Goal: Task Accomplishment & Management: Manage account settings

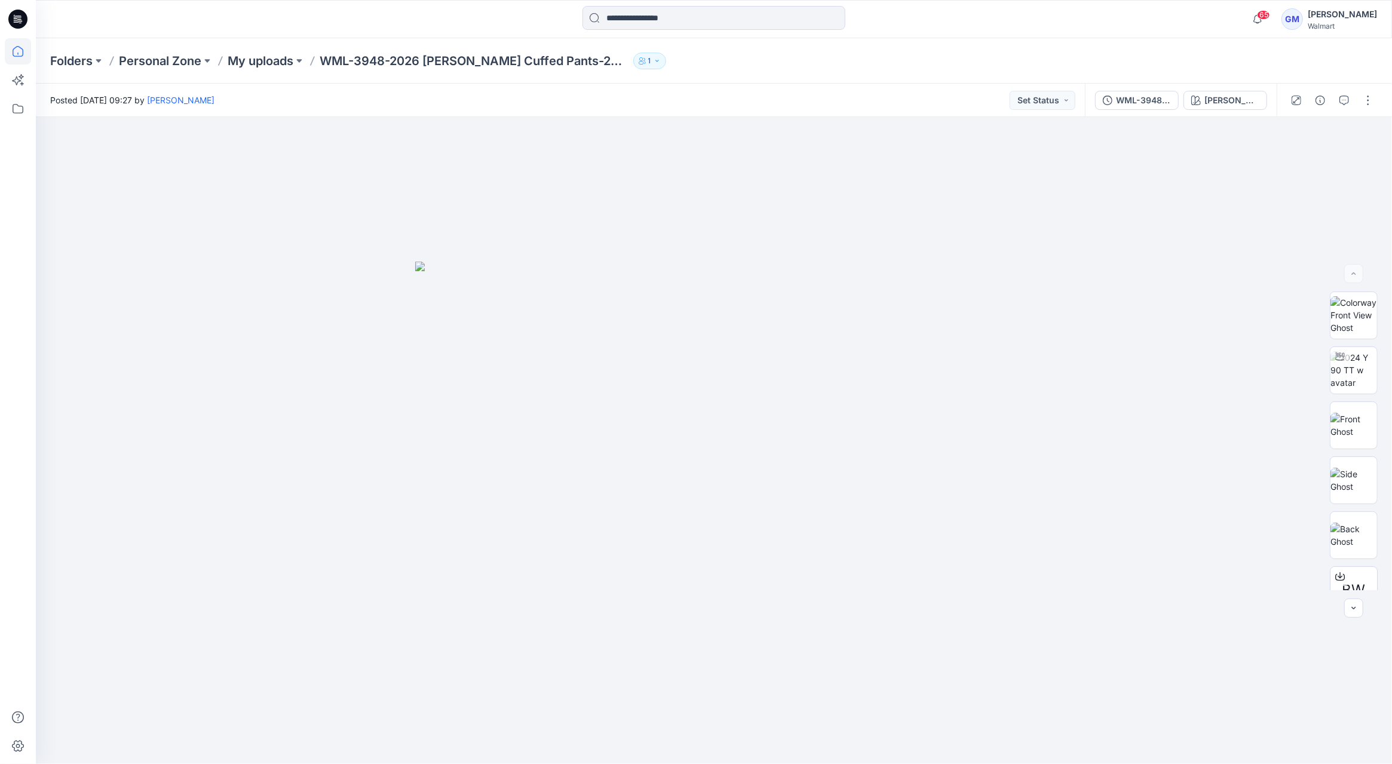
drag, startPoint x: 417, startPoint y: 81, endPoint x: 28, endPoint y: 47, distance: 390.5
click at [28, 47] on icon at bounding box center [18, 51] width 26 height 26
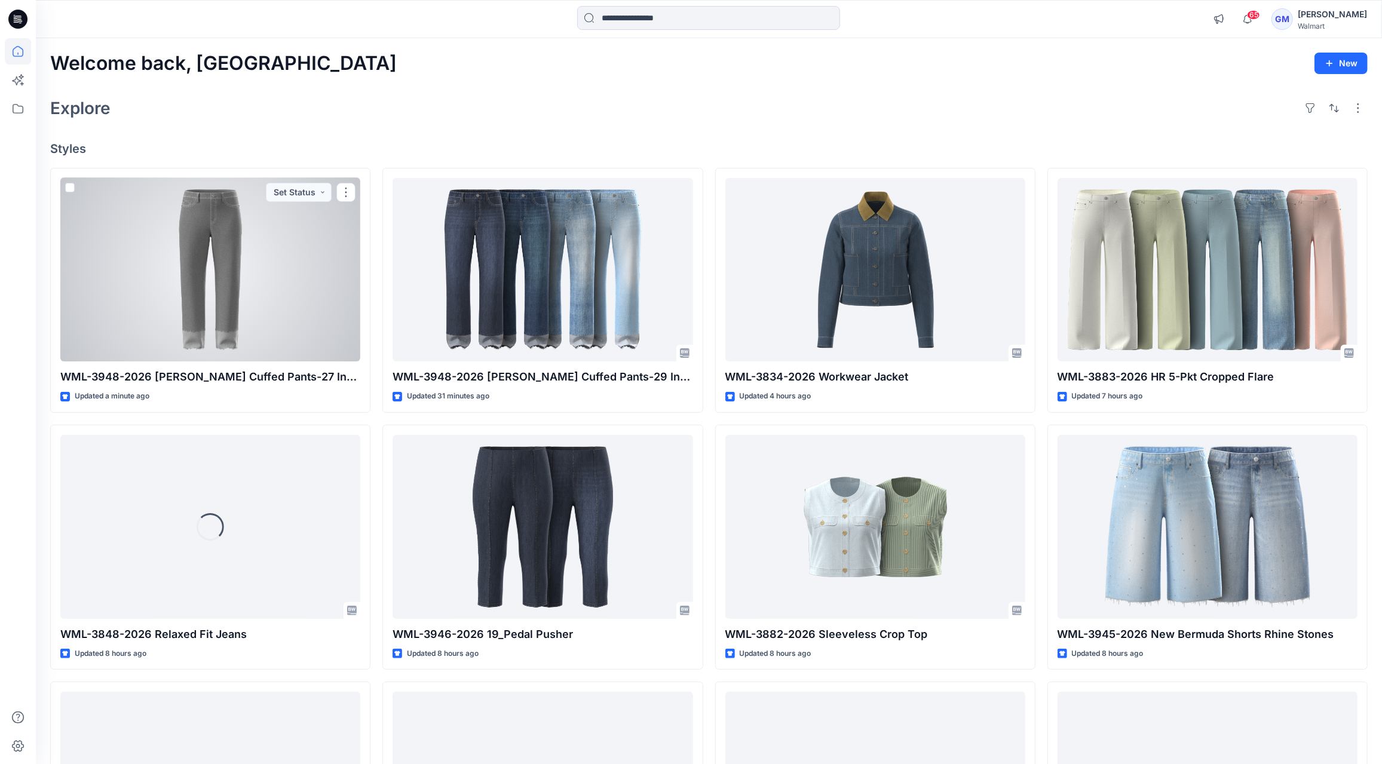
click at [292, 282] on div at bounding box center [210, 270] width 300 height 184
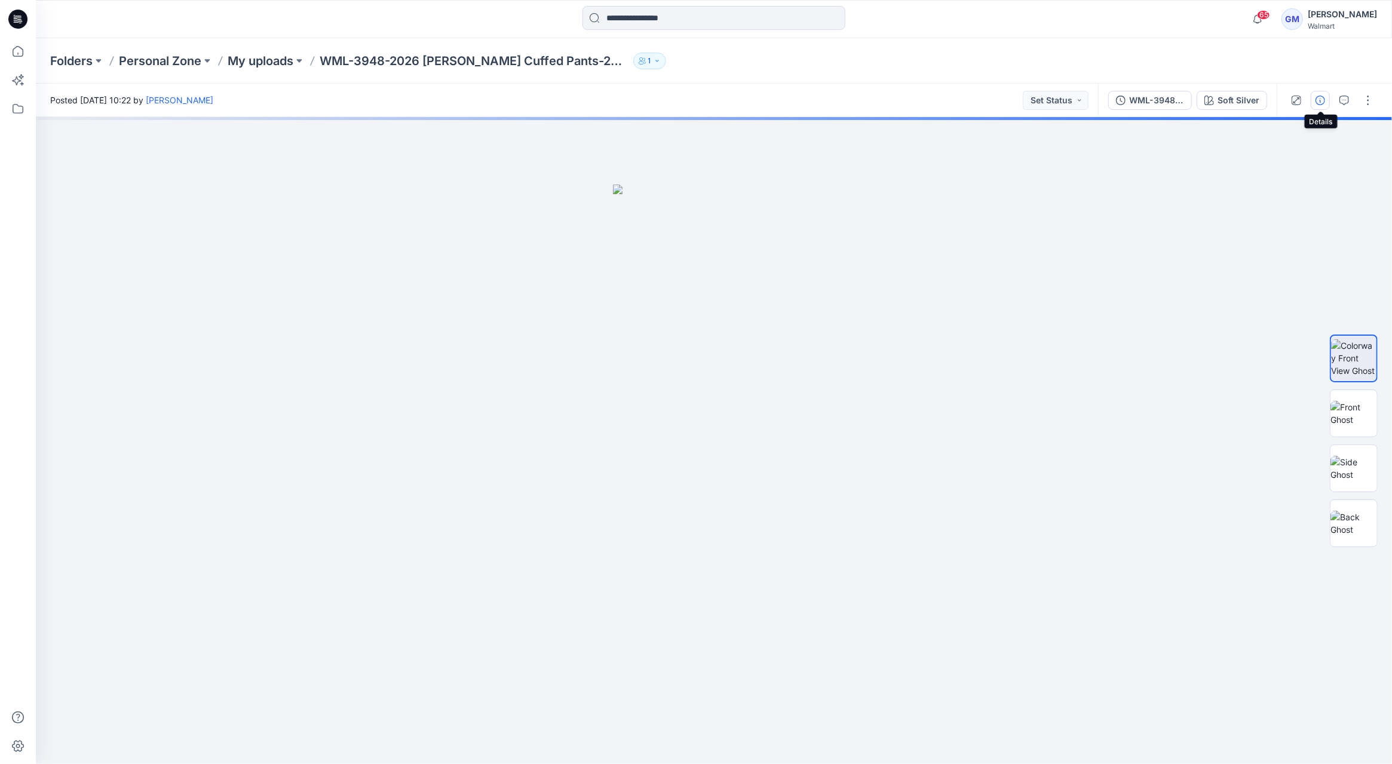
click at [1317, 104] on icon "button" at bounding box center [1321, 101] width 10 height 10
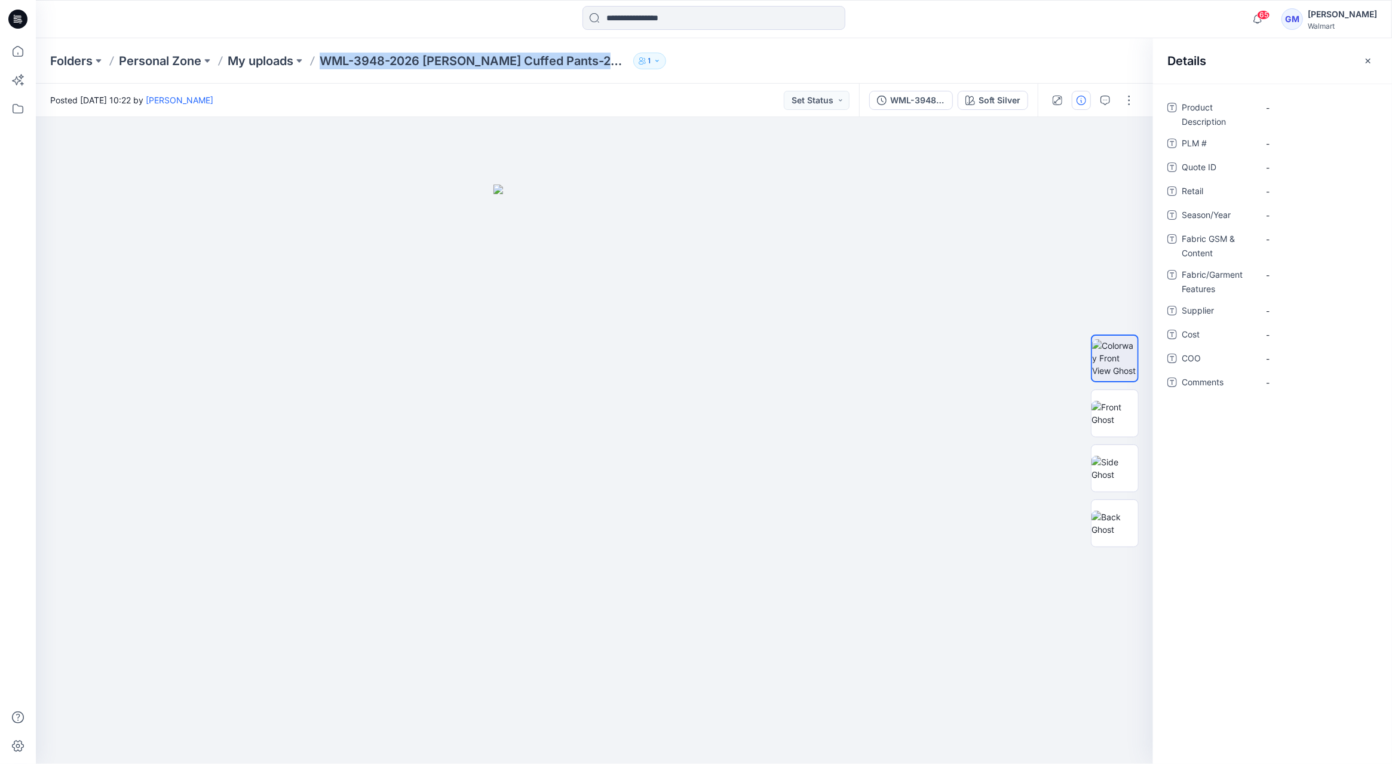
drag, startPoint x: 323, startPoint y: 57, endPoint x: 610, endPoint y: 64, distance: 286.9
click at [617, 62] on div "Folders Personal Zone My uploads WML-3948-2026 Benton Cuffed Pants-27 Inseam 1" at bounding box center [667, 61] width 1235 height 17
click at [607, 64] on p "WML-3948-2026 [PERSON_NAME] Cuffed Pants-27 Inseam" at bounding box center [474, 61] width 309 height 17
drag, startPoint x: 426, startPoint y: 59, endPoint x: 610, endPoint y: 57, distance: 183.5
click at [610, 57] on div "Folders Personal Zone My uploads WML-3948-2026 Benton Cuffed Pants-27 Inseam 1" at bounding box center [667, 61] width 1235 height 17
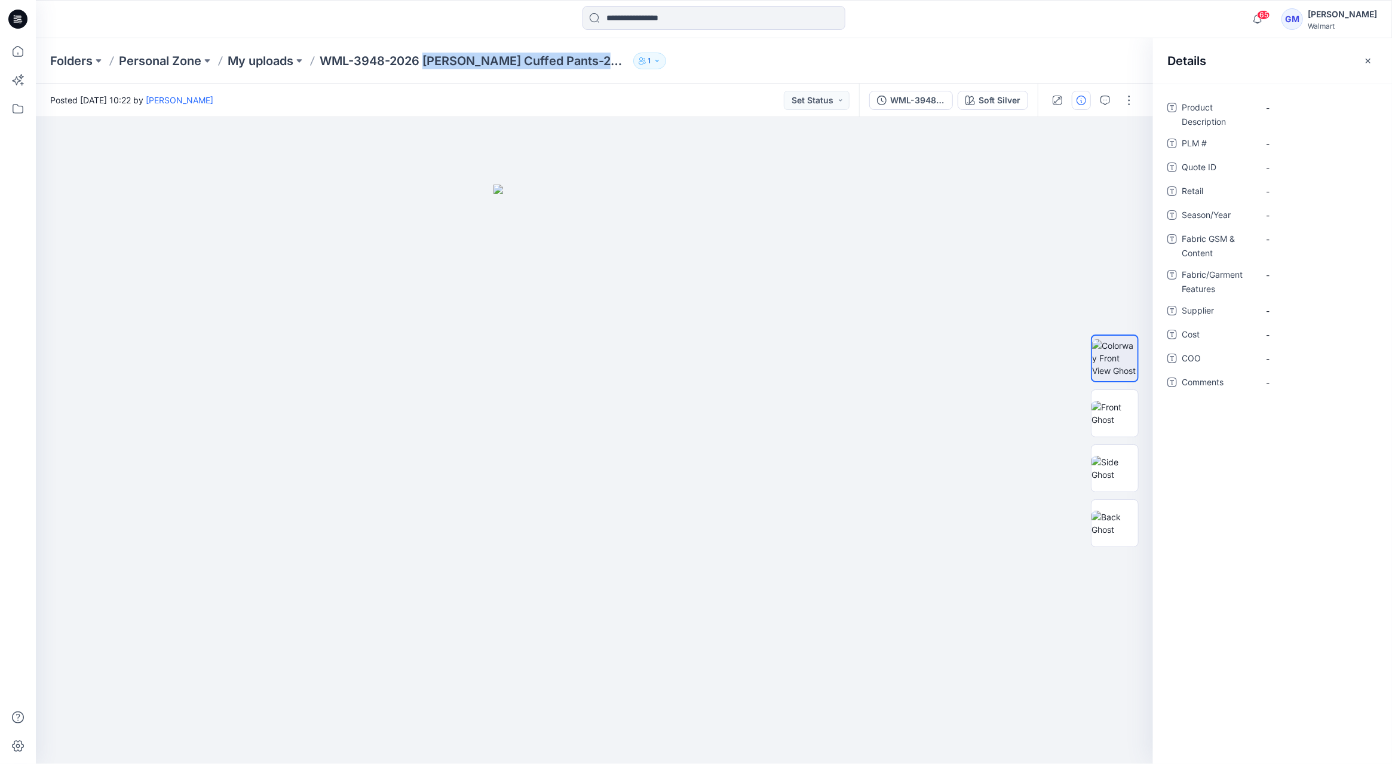
copy p "Benton Cuffed Pants-27 Inseam"
click at [1292, 105] on Description "-" at bounding box center [1318, 108] width 104 height 13
type textarea "**********"
click at [1283, 203] on div "Product Description Benton Cuffed Pants-27 Inseam PLM # - Quote ID - Retail - S…" at bounding box center [1273, 256] width 210 height 316
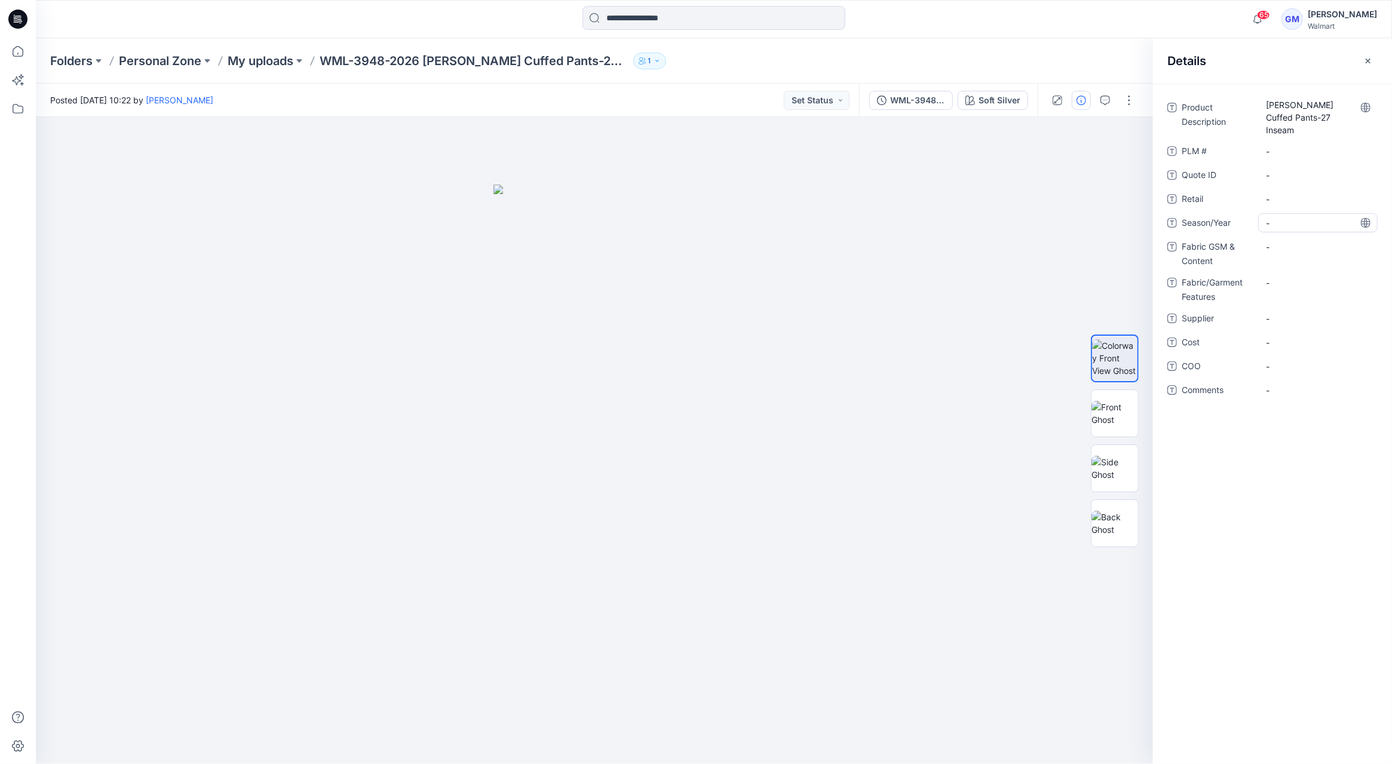
click at [1282, 217] on span "-" at bounding box center [1318, 223] width 104 height 13
type textarea "**********"
click at [1282, 313] on span "-" at bounding box center [1318, 319] width 104 height 13
type textarea "****"
click at [1279, 360] on span "-" at bounding box center [1318, 366] width 104 height 13
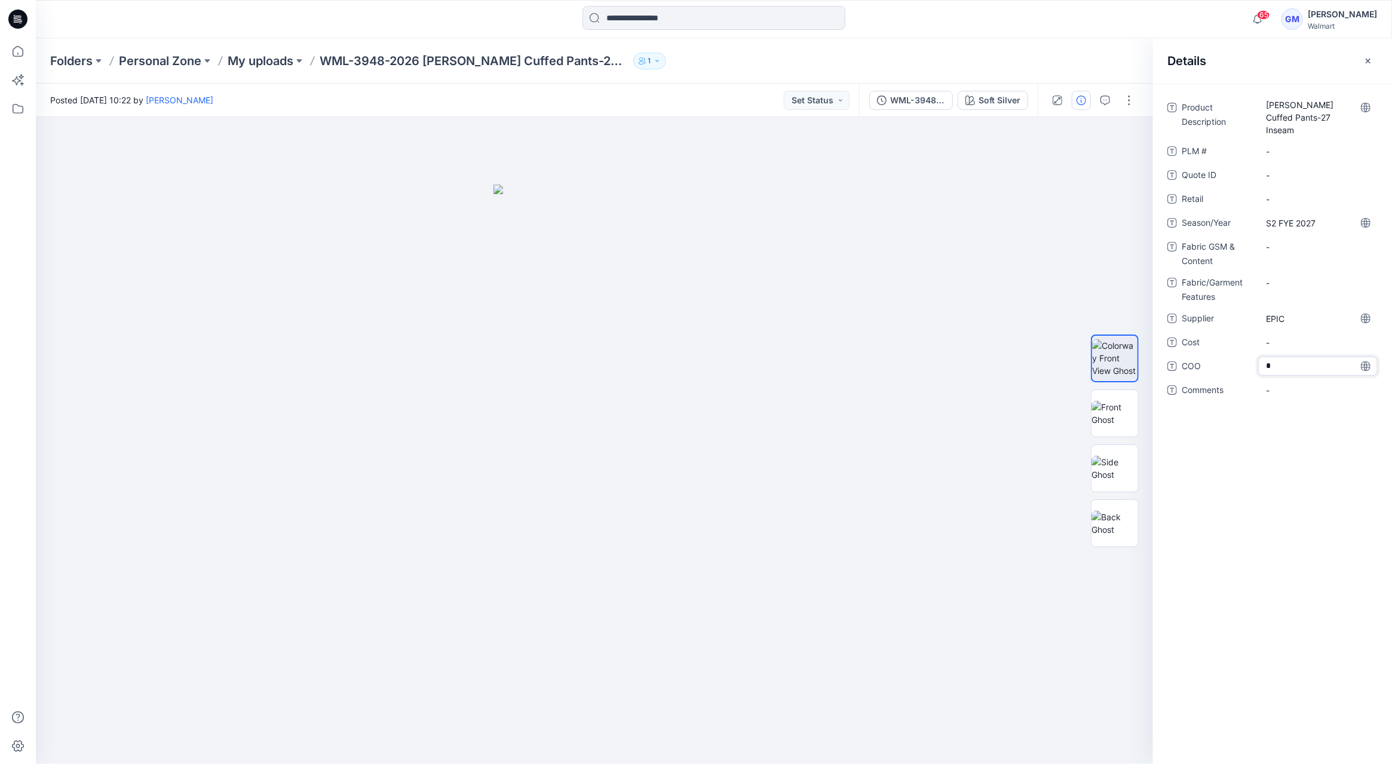
type textarea "**"
click at [17, 53] on icon at bounding box center [18, 51] width 26 height 26
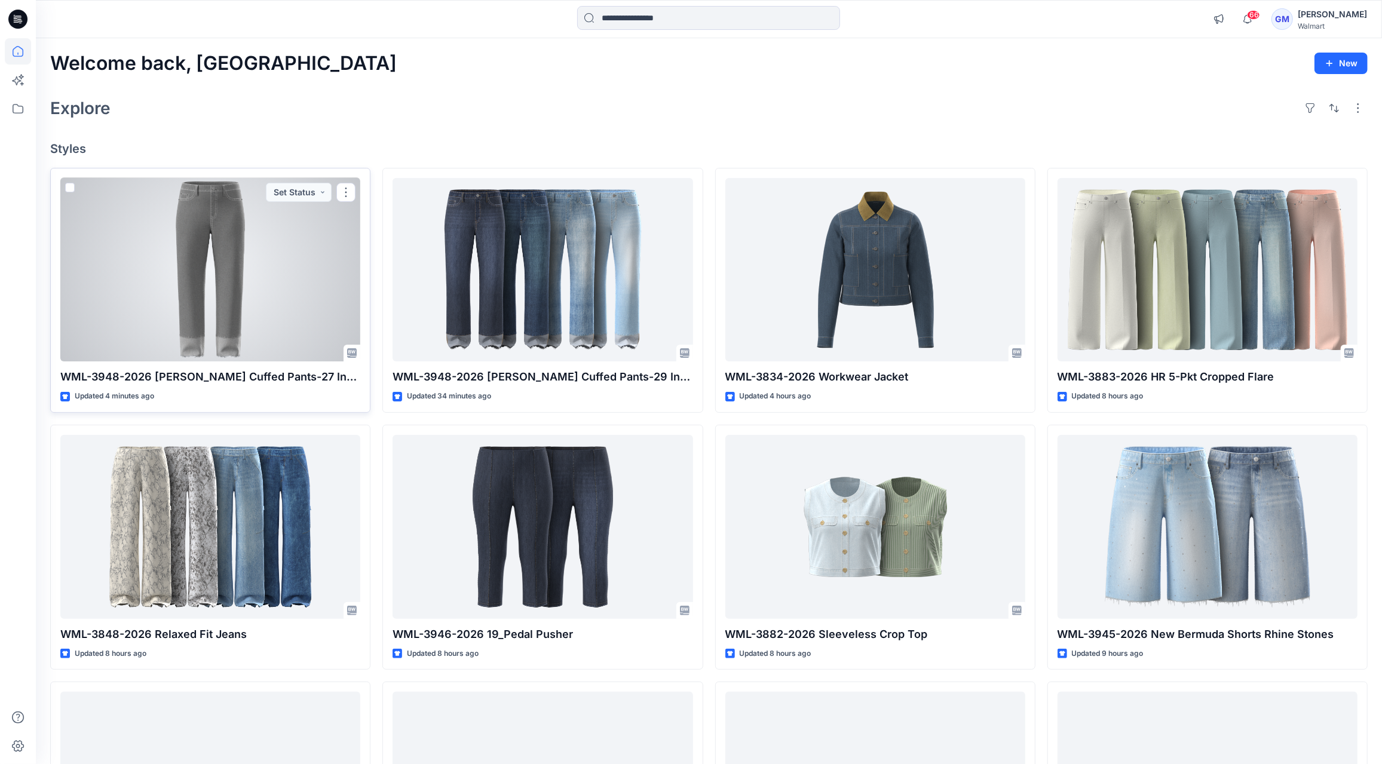
click at [225, 308] on div at bounding box center [210, 270] width 300 height 184
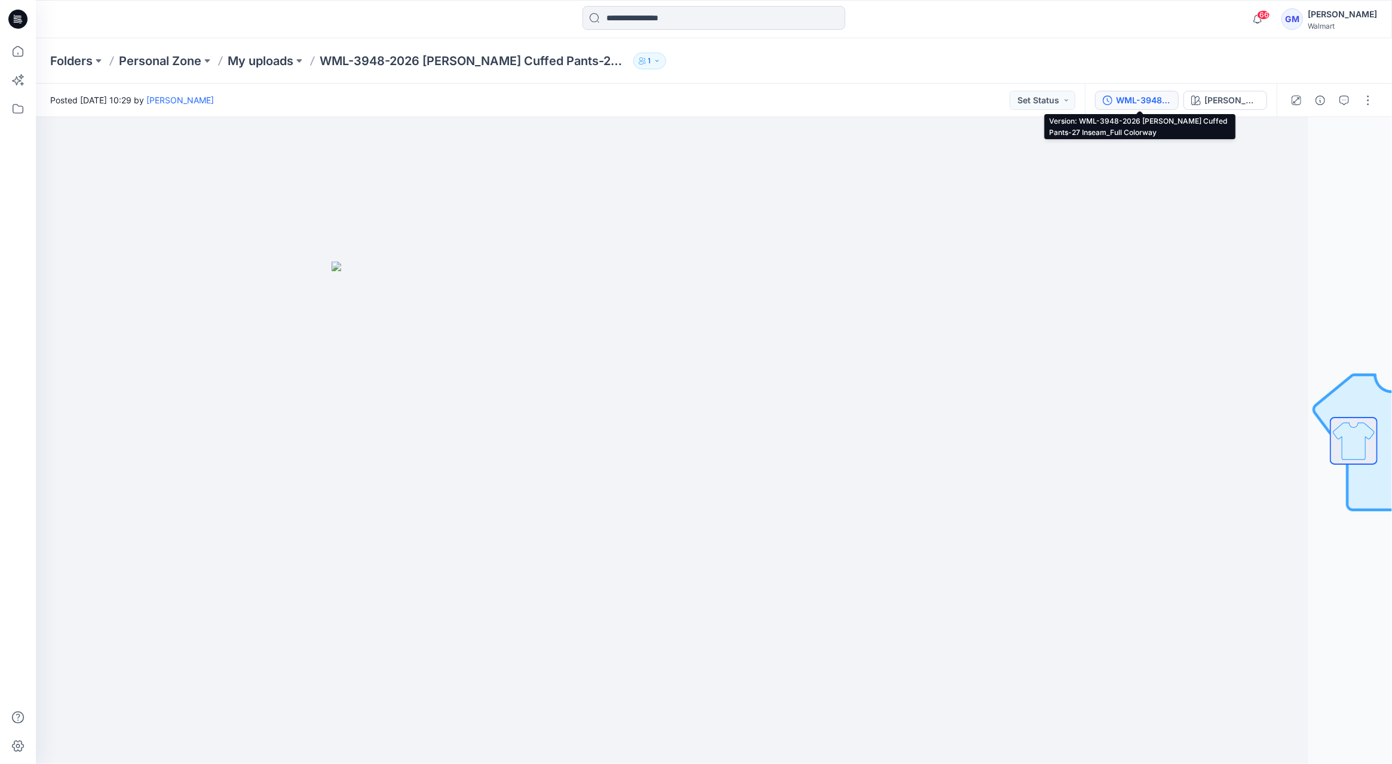
click at [1137, 98] on div "WML-3948-2026 [PERSON_NAME] Cuffed Pants-27 Inseam_Full Colorway" at bounding box center [1143, 100] width 55 height 13
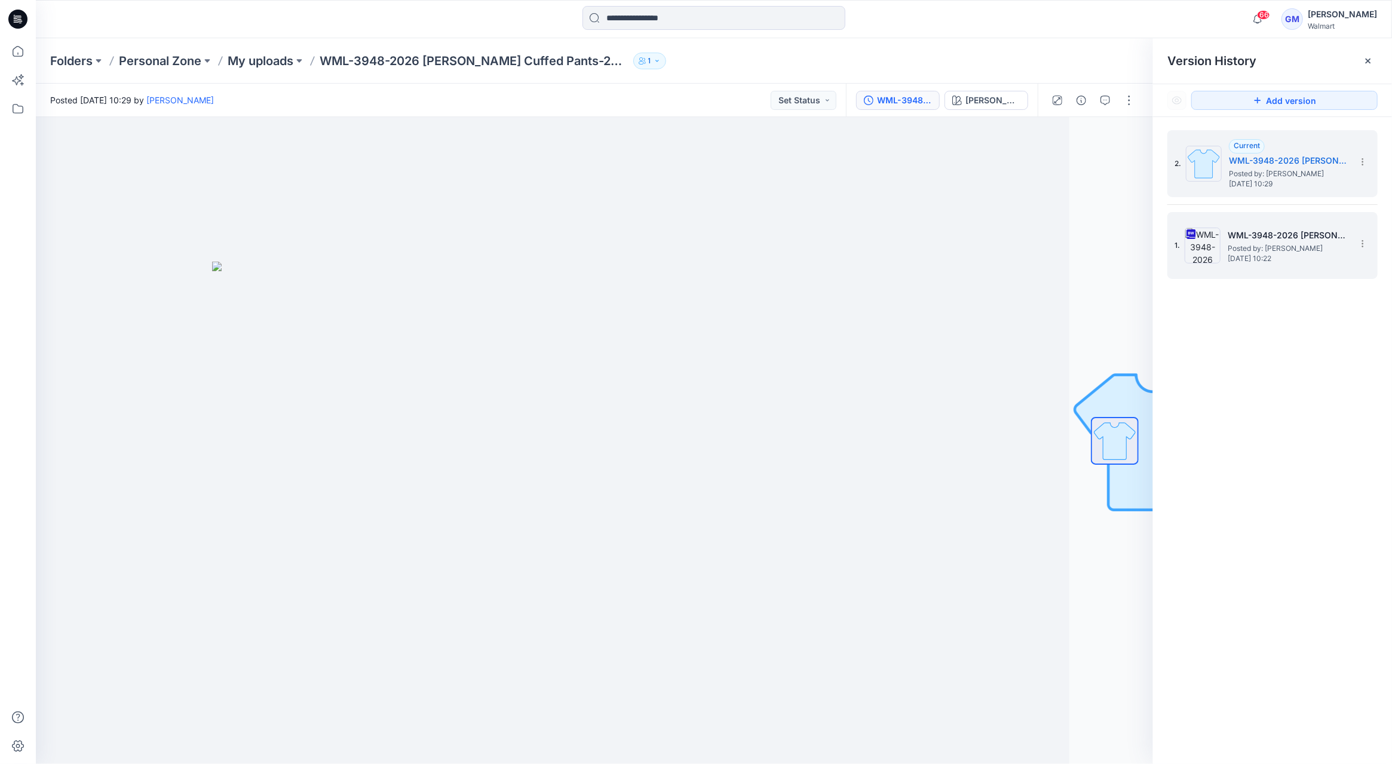
click at [1246, 260] on span "[DATE] 10:22" at bounding box center [1288, 259] width 120 height 8
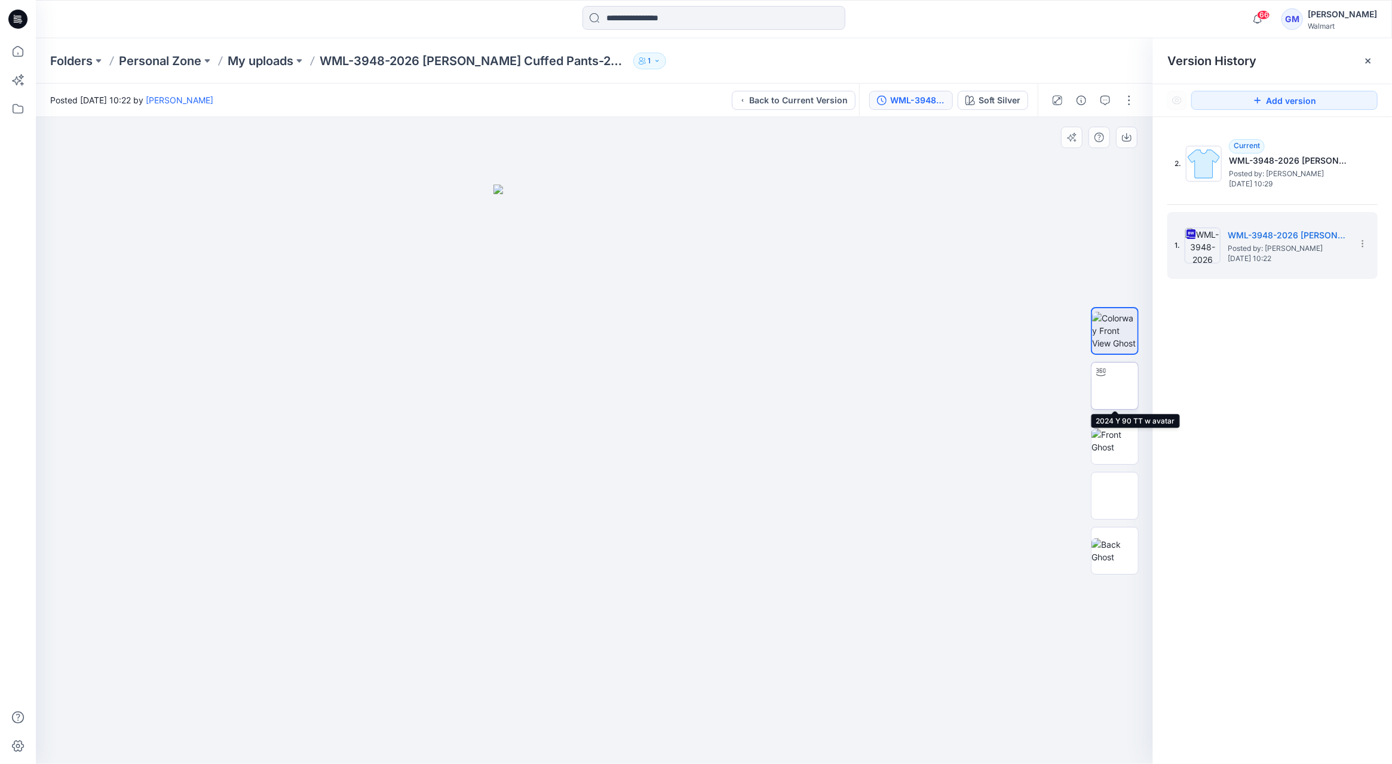
click at [1115, 386] on img at bounding box center [1115, 386] width 0 height 0
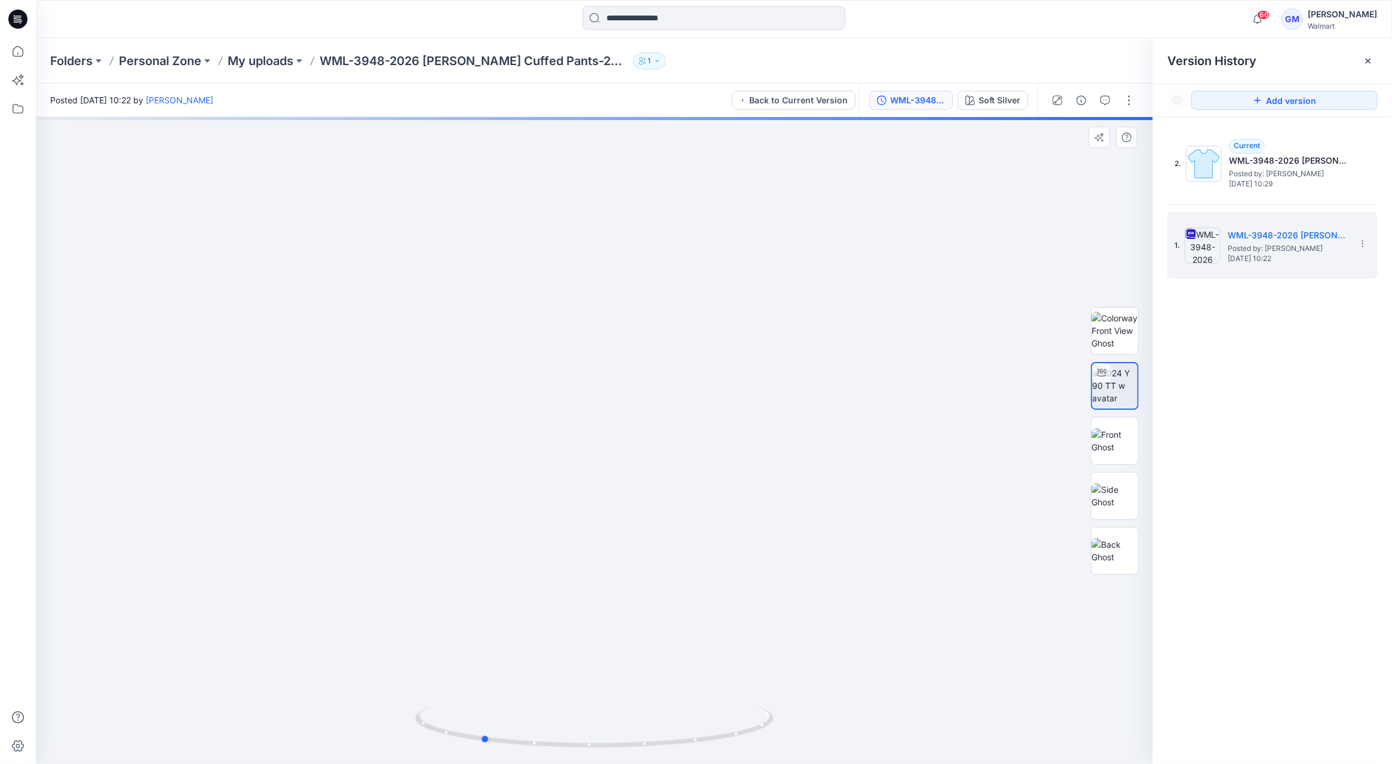
drag, startPoint x: 599, startPoint y: 749, endPoint x: 131, endPoint y: 688, distance: 471.8
click at [128, 707] on div at bounding box center [594, 440] width 1117 height 647
click at [764, 93] on button "Back to Current Version" at bounding box center [794, 100] width 124 height 19
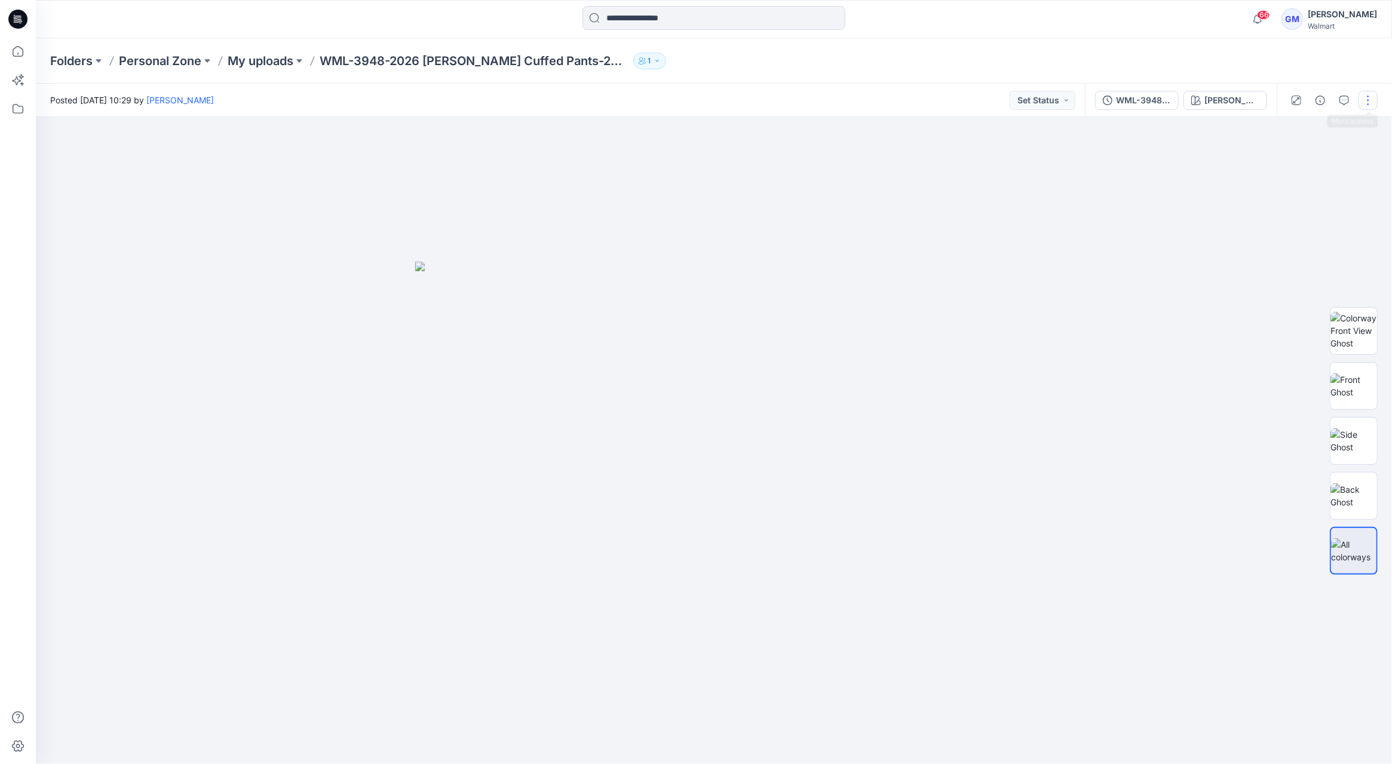
click at [1376, 101] on button "button" at bounding box center [1368, 100] width 19 height 19
click at [1313, 160] on button "Edit" at bounding box center [1318, 162] width 110 height 22
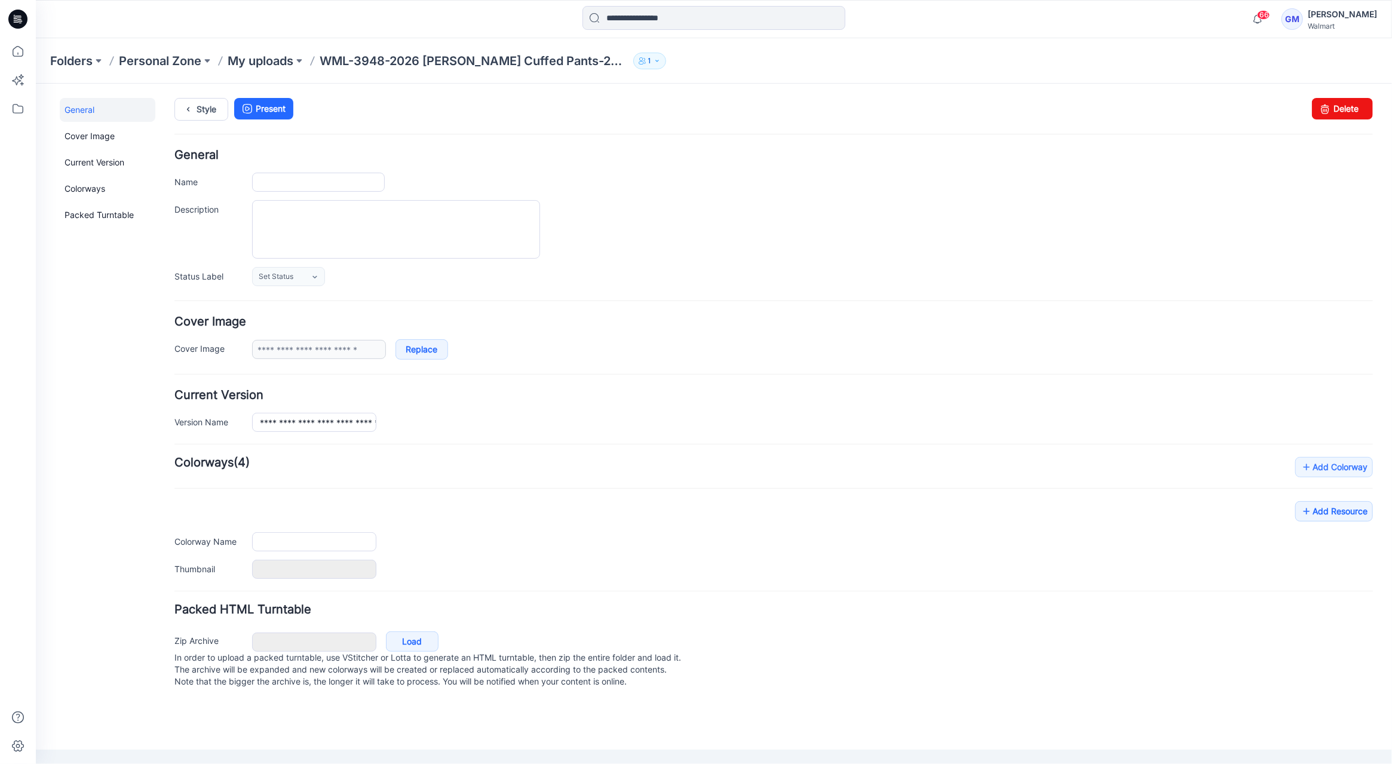
type input "**********"
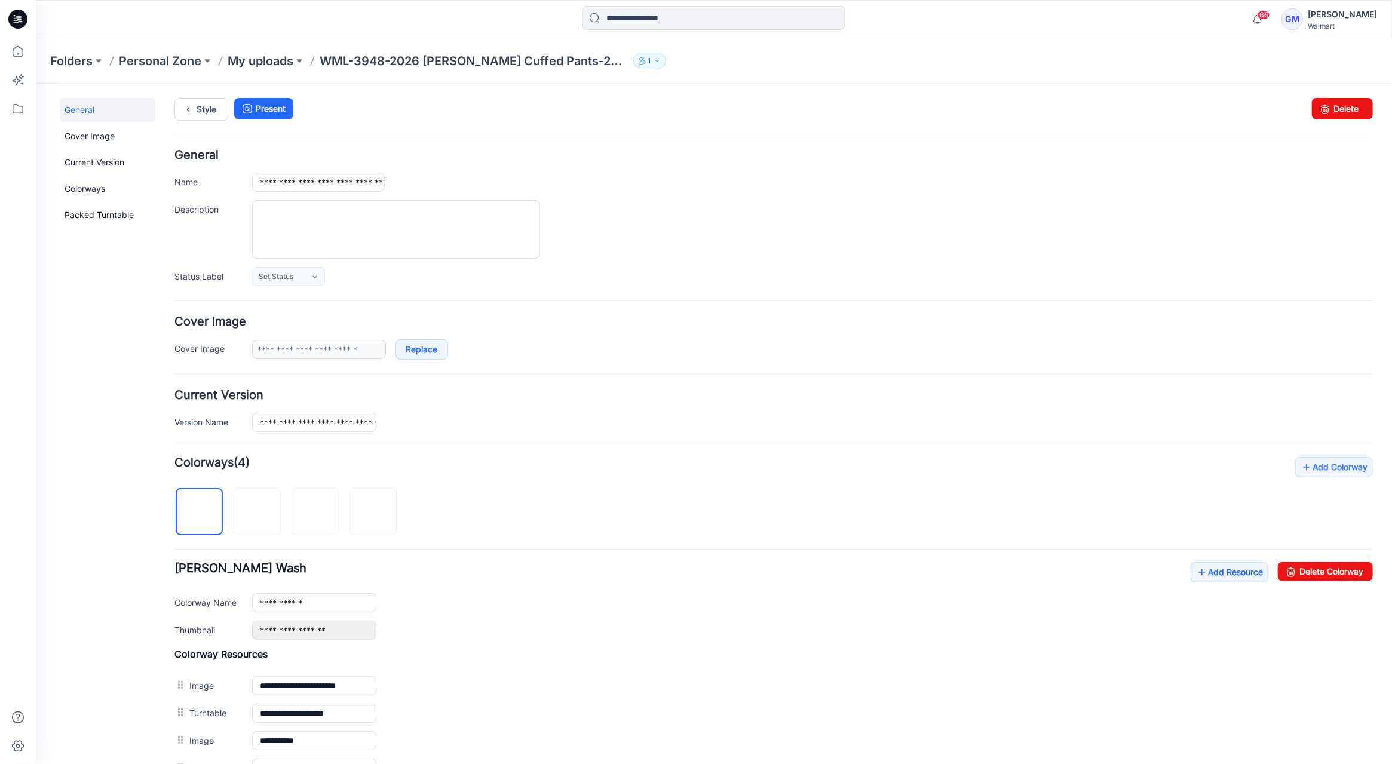
scroll to position [177, 0]
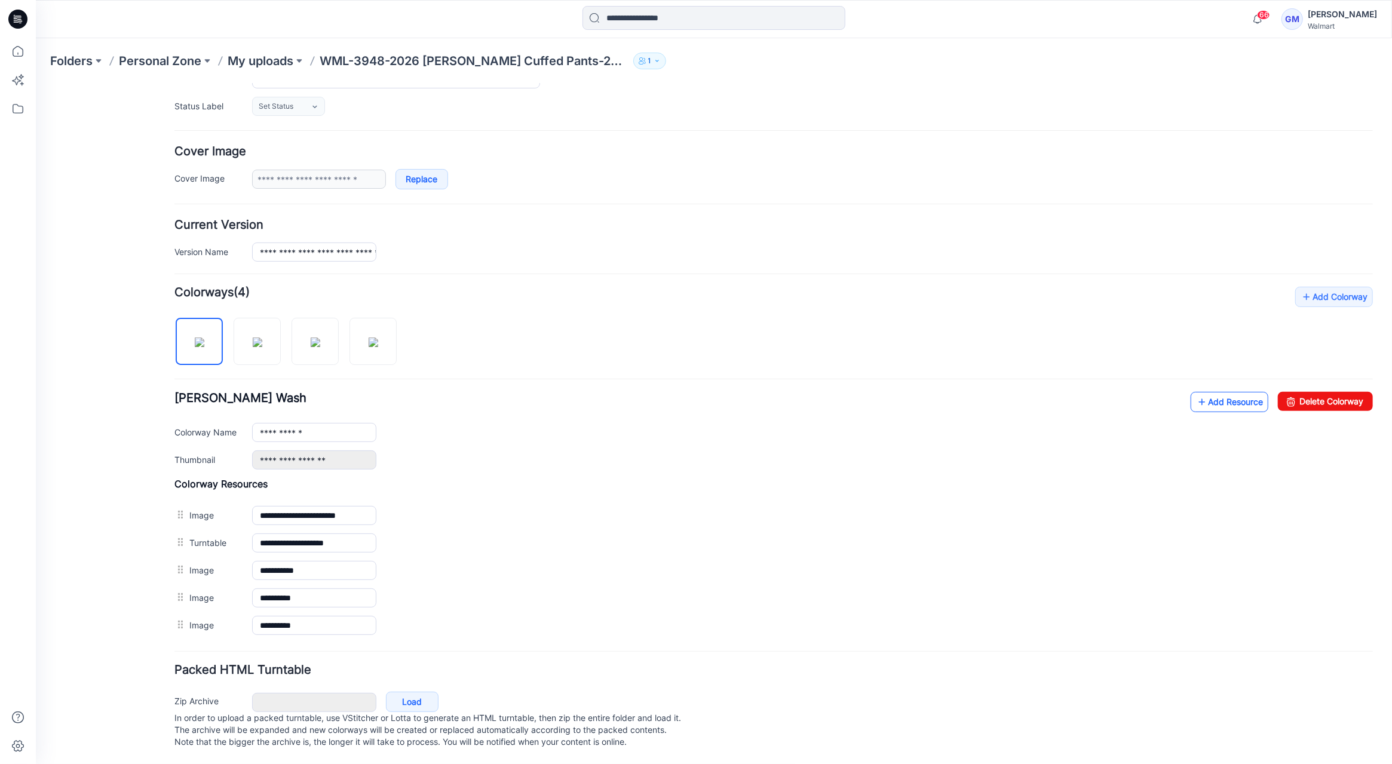
click at [1230, 396] on link "Add Resource" at bounding box center [1229, 401] width 78 height 20
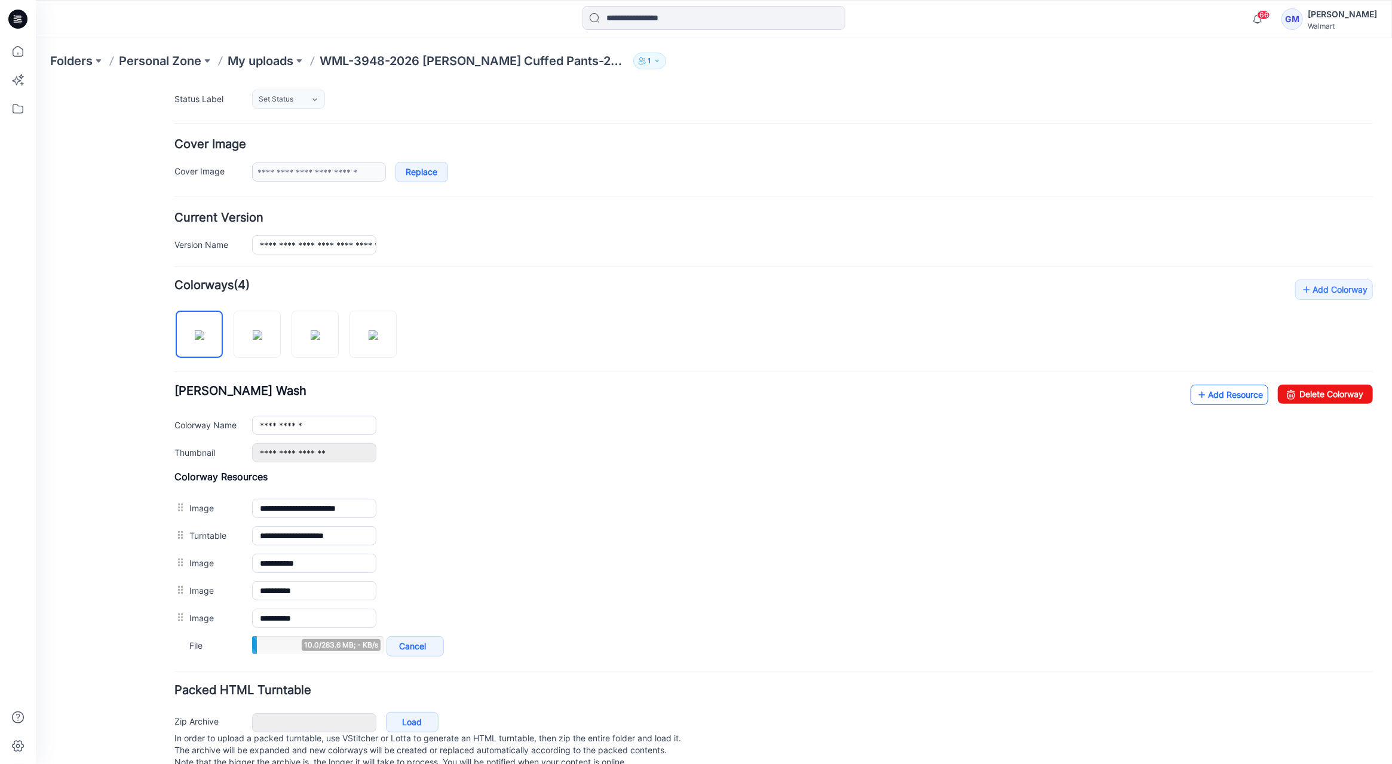
click at [1213, 386] on link "Add Resource" at bounding box center [1229, 394] width 78 height 20
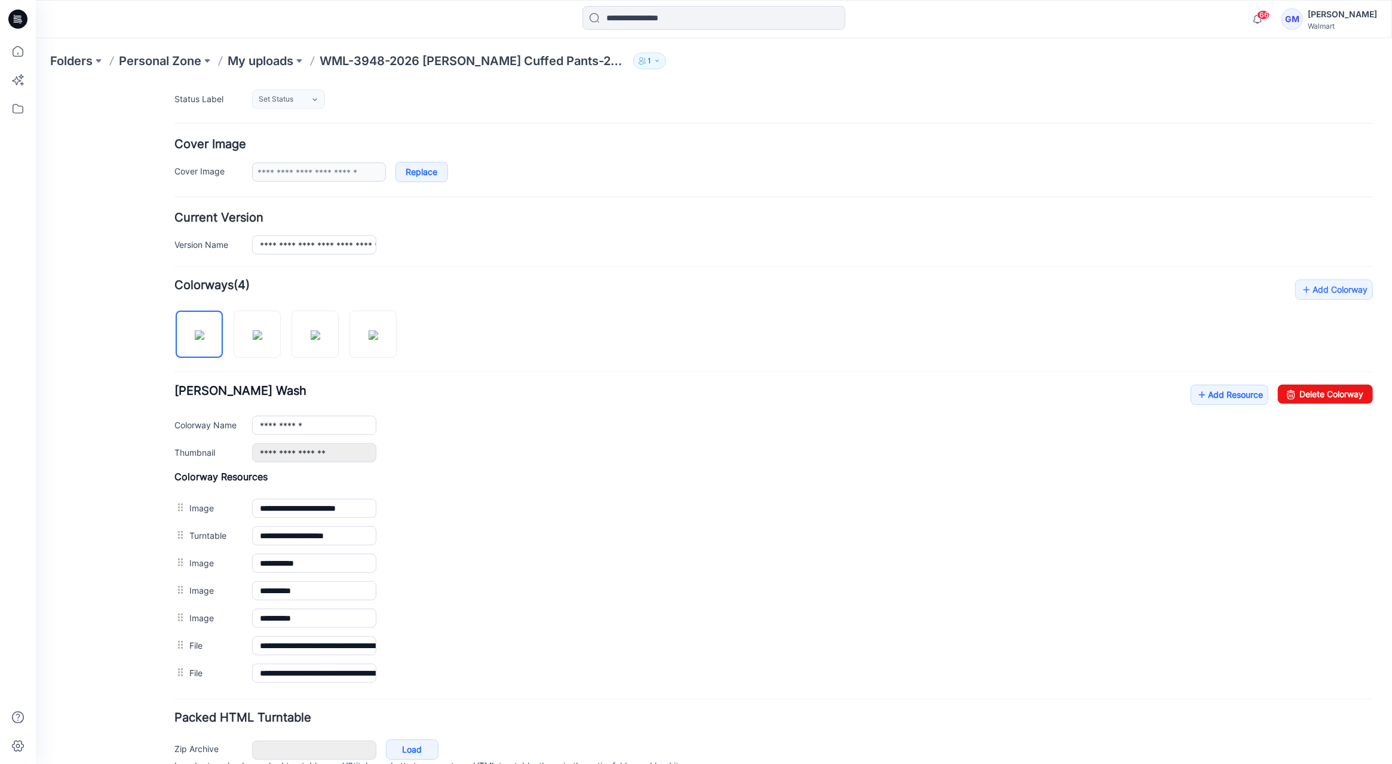
scroll to position [0, 0]
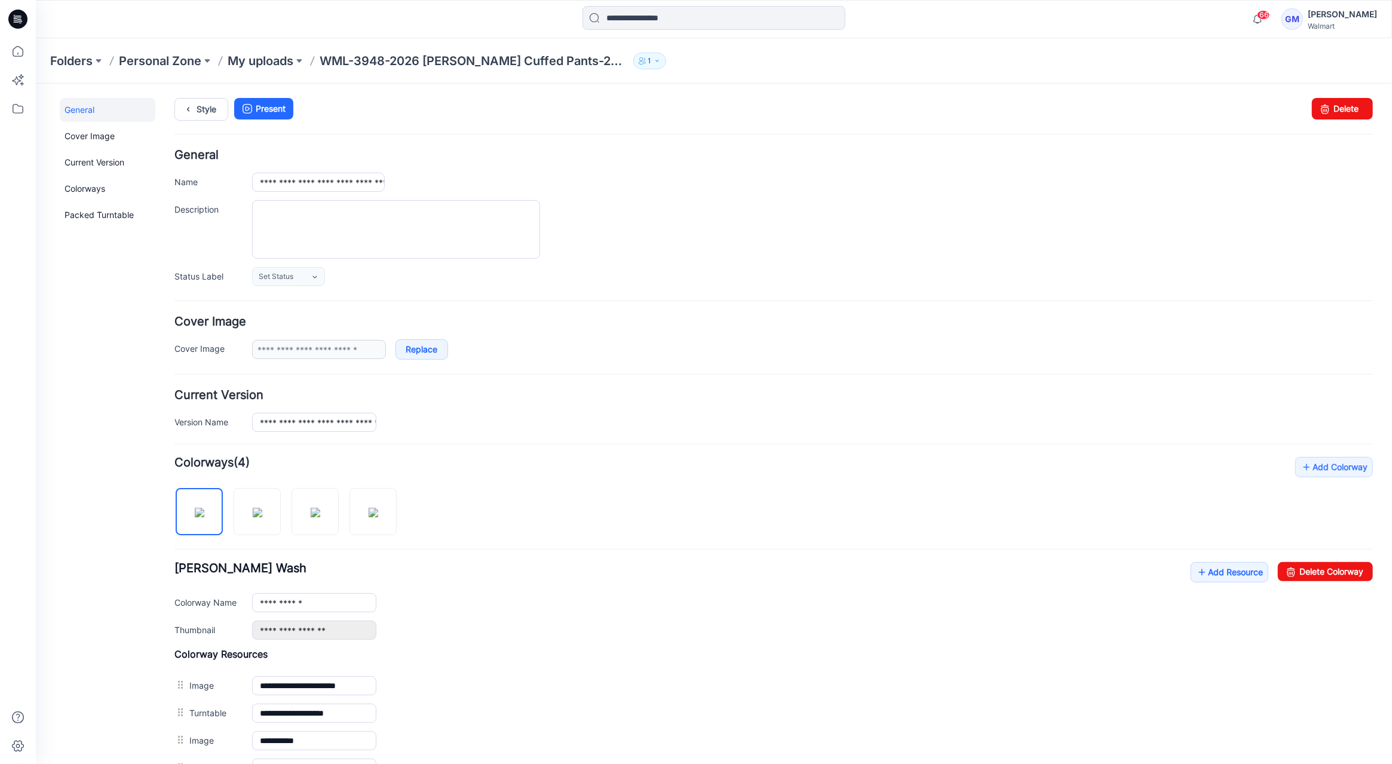
click at [169, 110] on div "**********" at bounding box center [706, 536] width 1342 height 906
click at [183, 101] on icon at bounding box center [187, 109] width 17 height 22
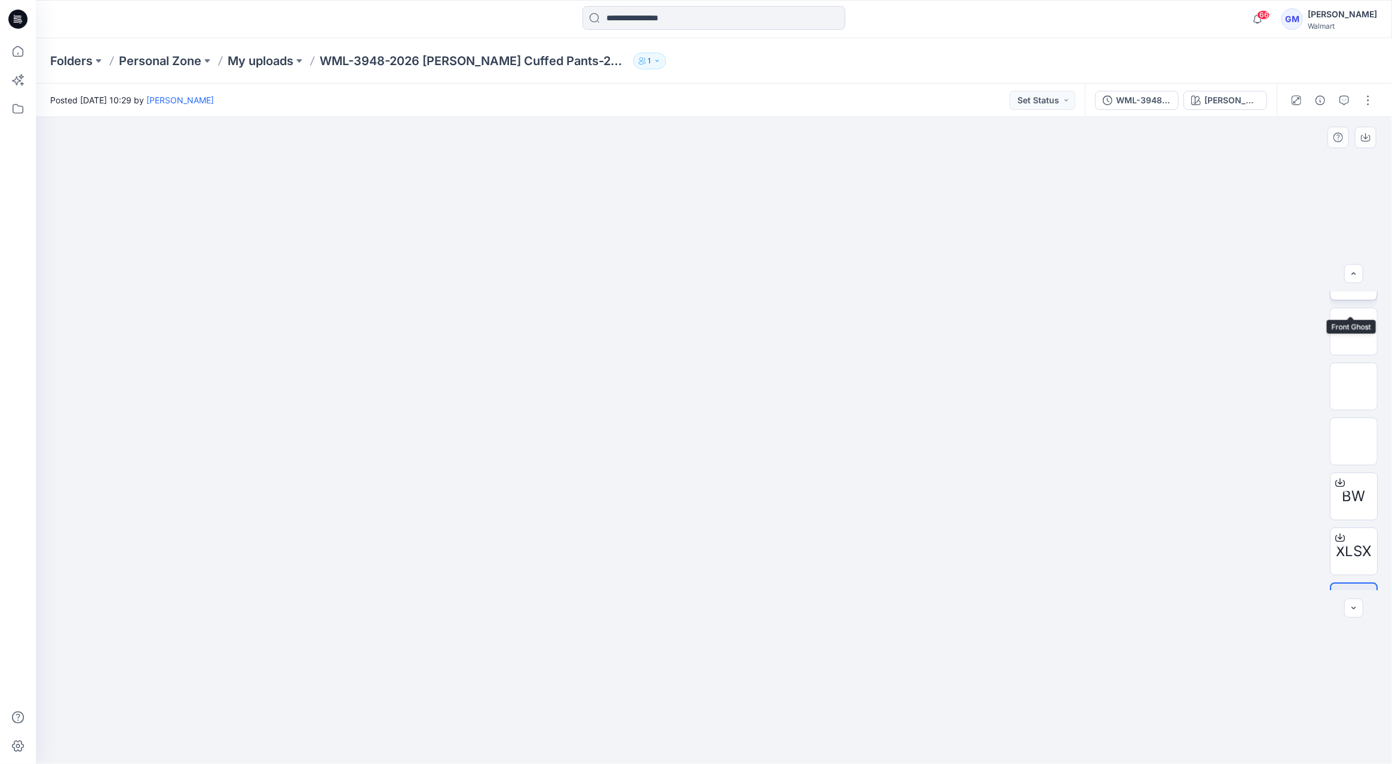
scroll to position [133, 0]
click at [934, 179] on div at bounding box center [714, 440] width 1356 height 647
click at [1211, 97] on div "[PERSON_NAME] Wash" at bounding box center [1232, 100] width 55 height 13
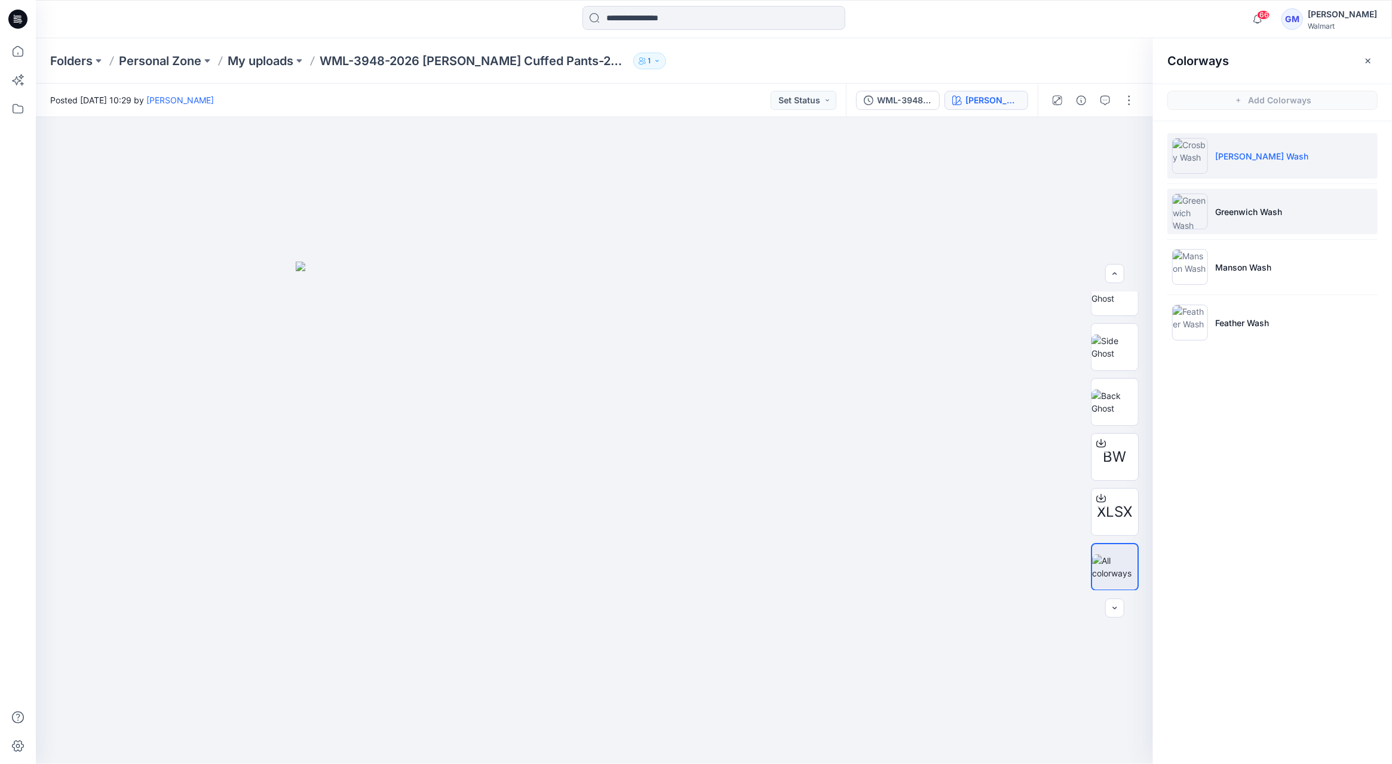
click at [1238, 202] on li "Greenwich Wash" at bounding box center [1273, 211] width 210 height 45
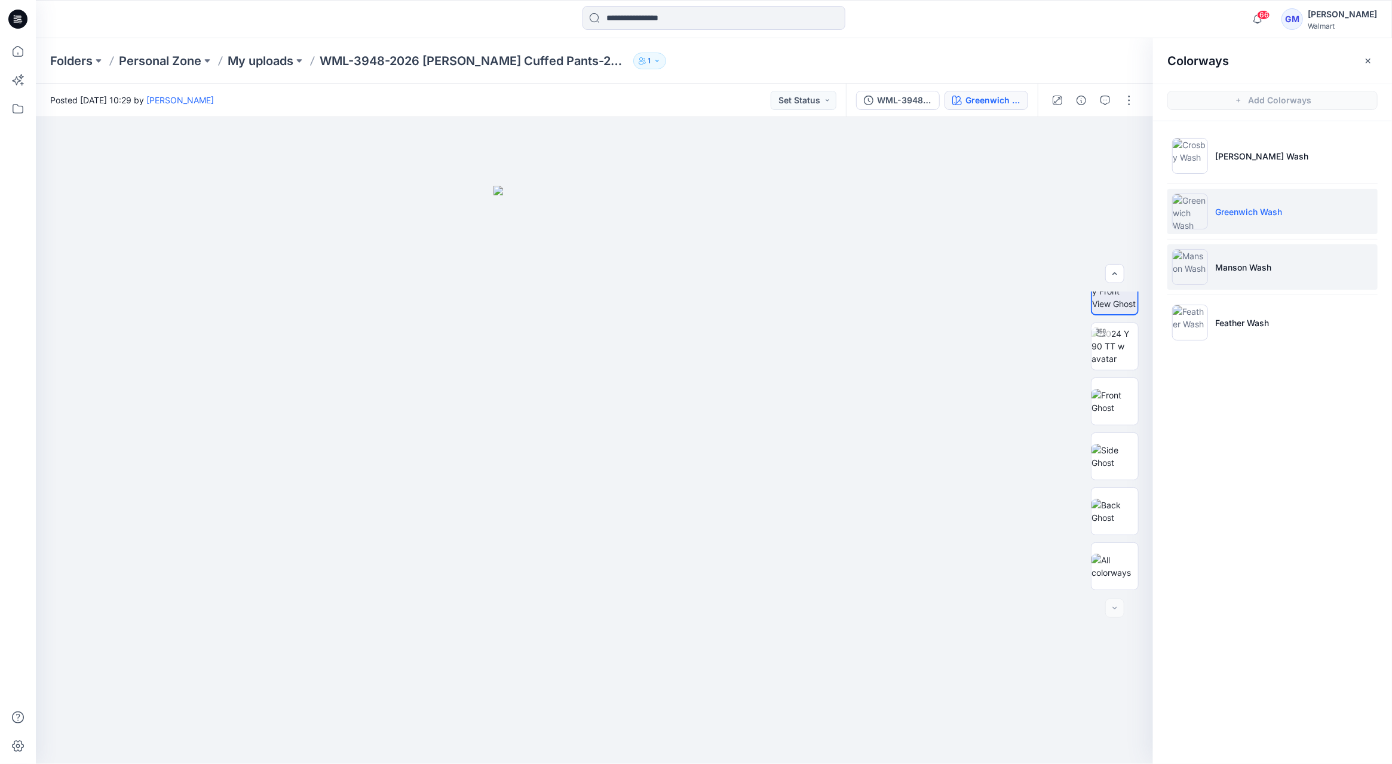
click at [1285, 274] on li "Manson Wash" at bounding box center [1273, 266] width 210 height 45
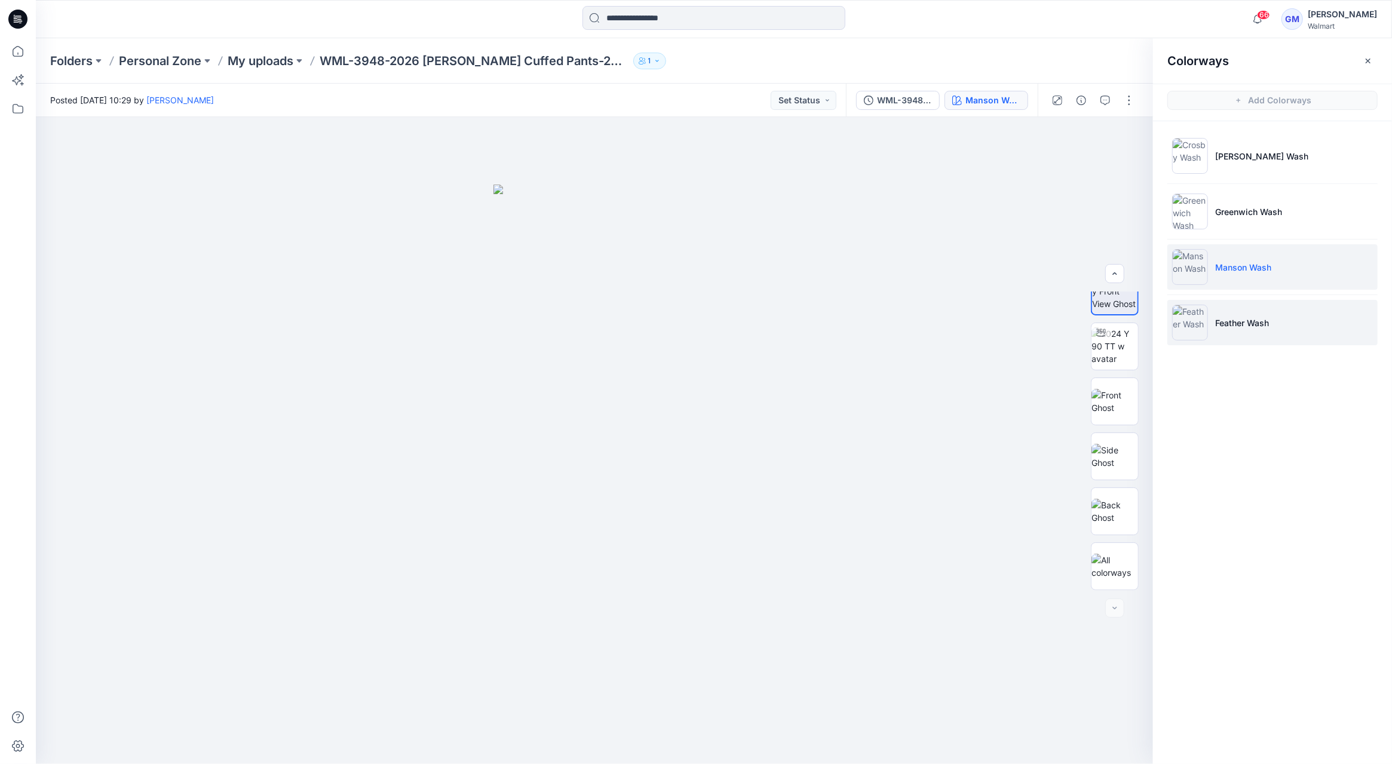
click at [1285, 311] on li "Feather Wash" at bounding box center [1273, 322] width 210 height 45
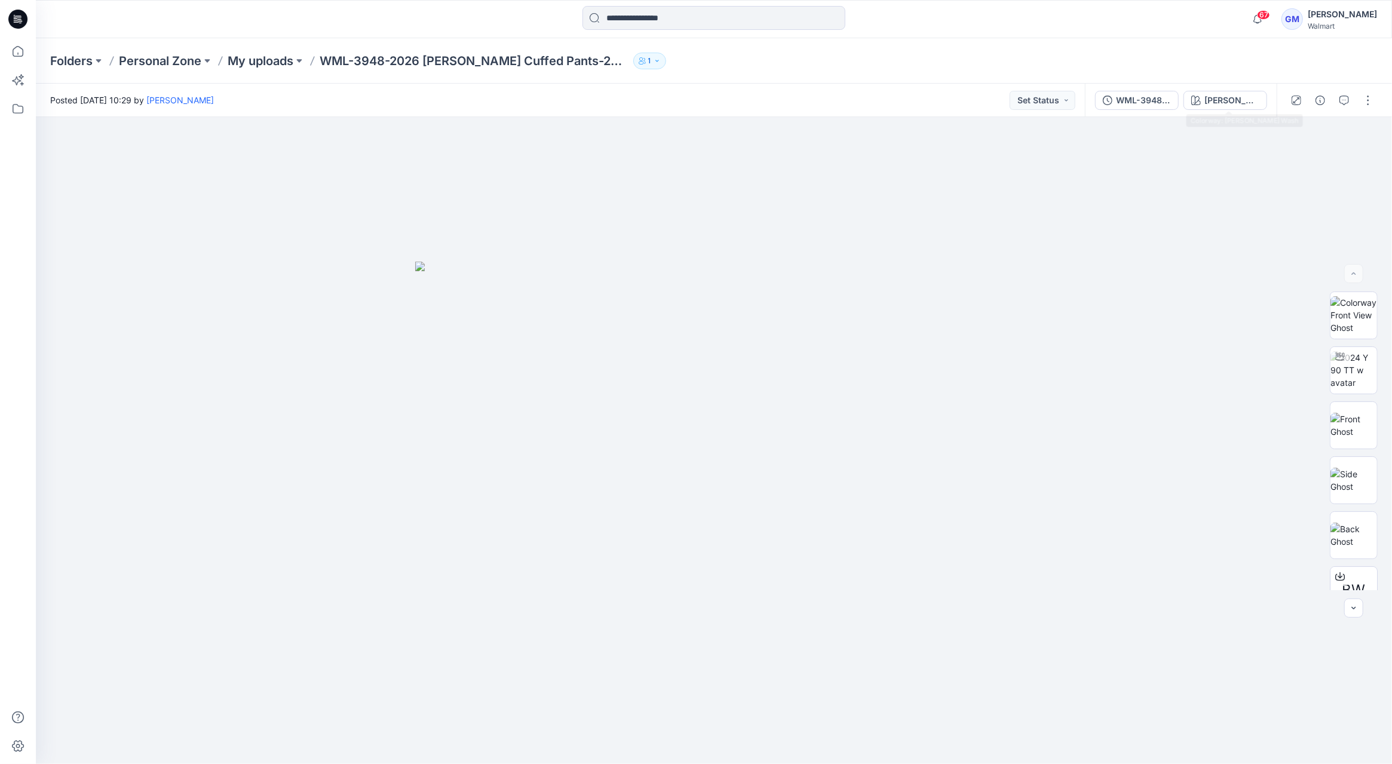
click at [1219, 84] on div "WML-3948-2026 [PERSON_NAME] Cuffed Pants-27 Inseam_Full Colorway [PERSON_NAME] …" at bounding box center [1181, 100] width 192 height 33
click at [1215, 96] on div "[PERSON_NAME] Wash" at bounding box center [1232, 100] width 55 height 13
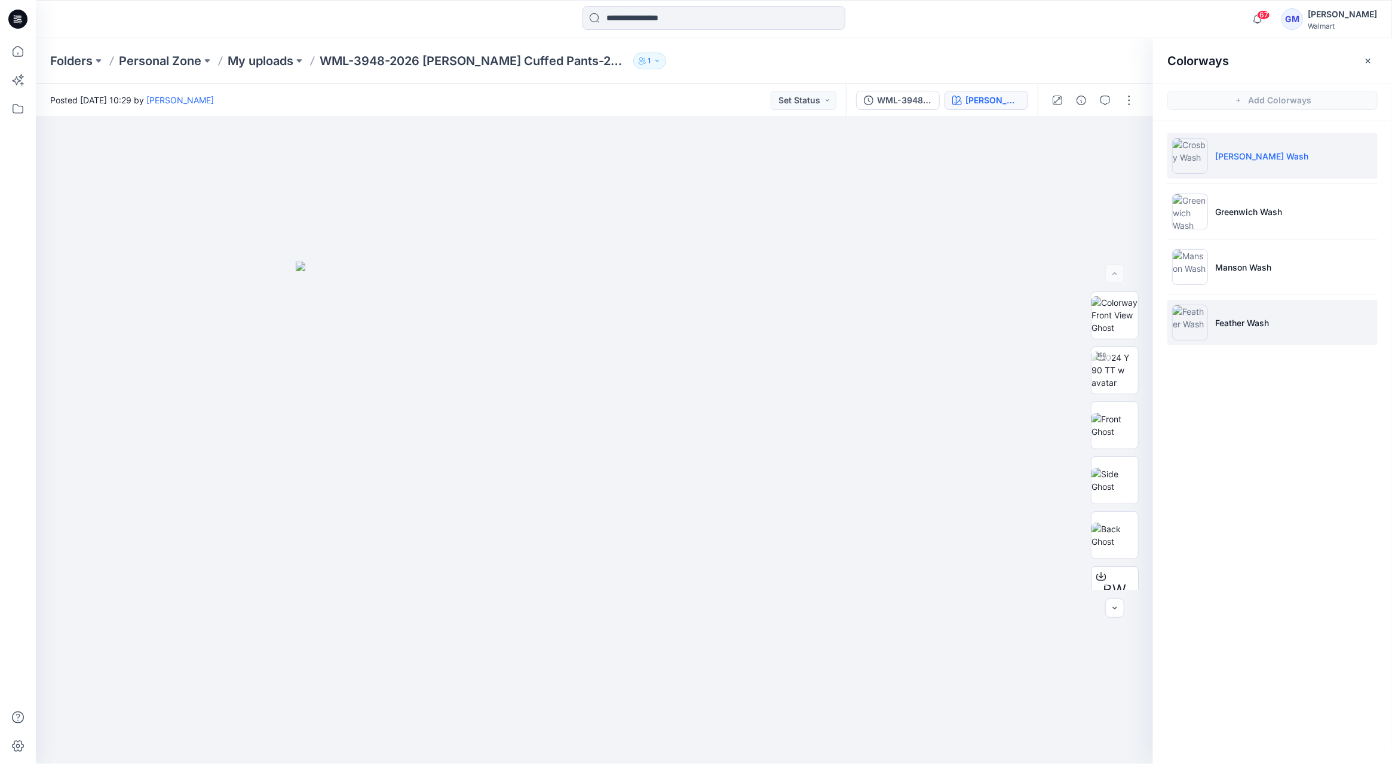
click at [1263, 311] on li "Feather Wash" at bounding box center [1273, 322] width 210 height 45
